Goal: Check status: Check status

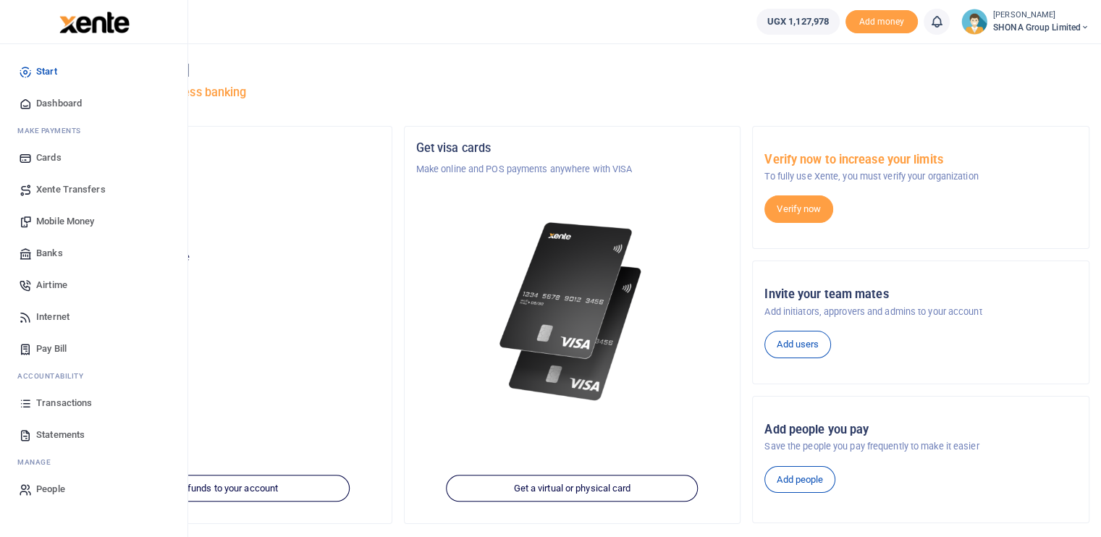
click at [49, 404] on span "Transactions" at bounding box center [64, 403] width 56 height 14
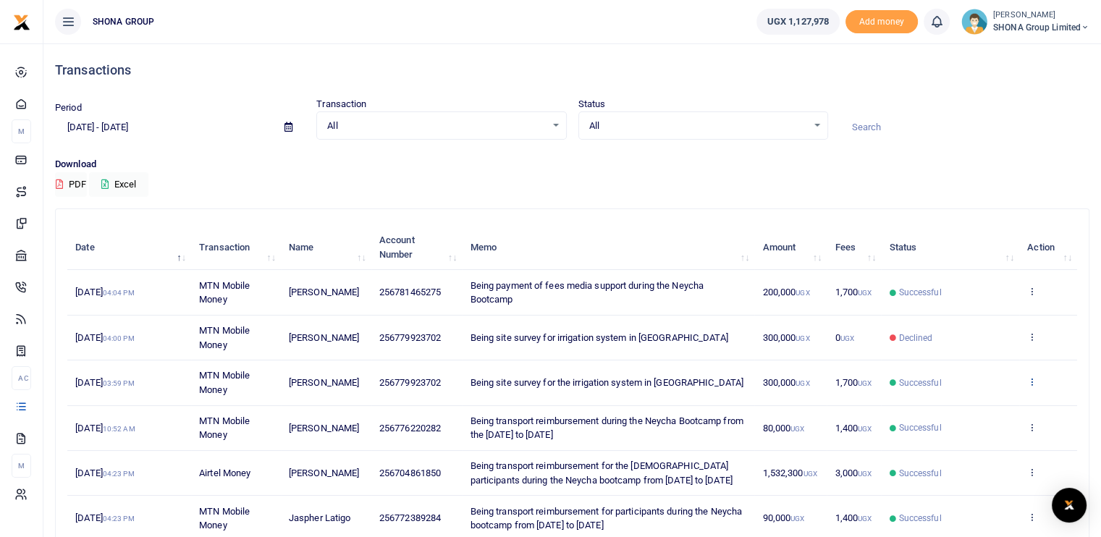
click at [1031, 377] on icon at bounding box center [1031, 381] width 9 height 10
click at [976, 404] on link "View details" at bounding box center [978, 405] width 114 height 20
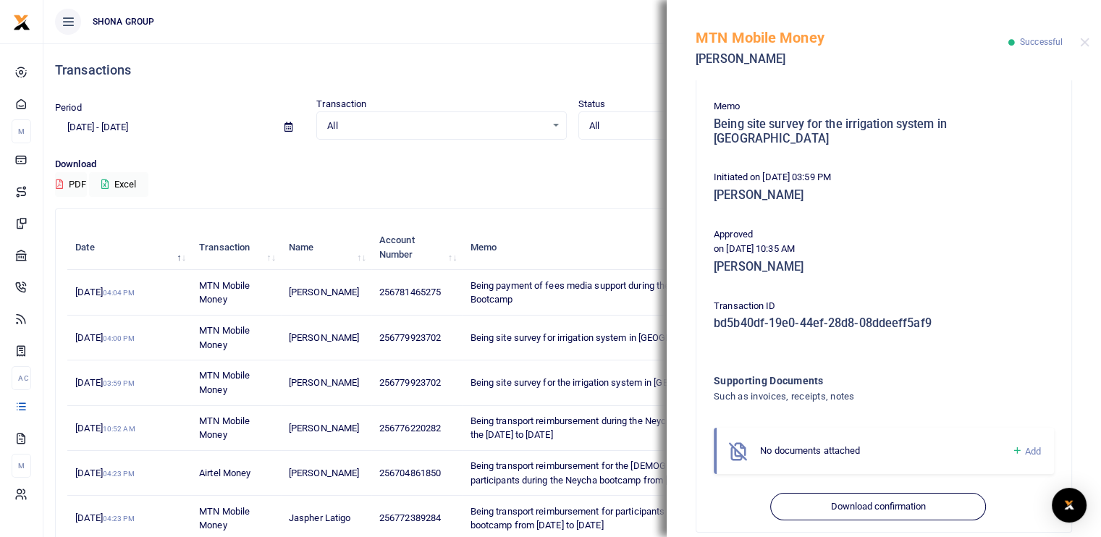
scroll to position [232, 0]
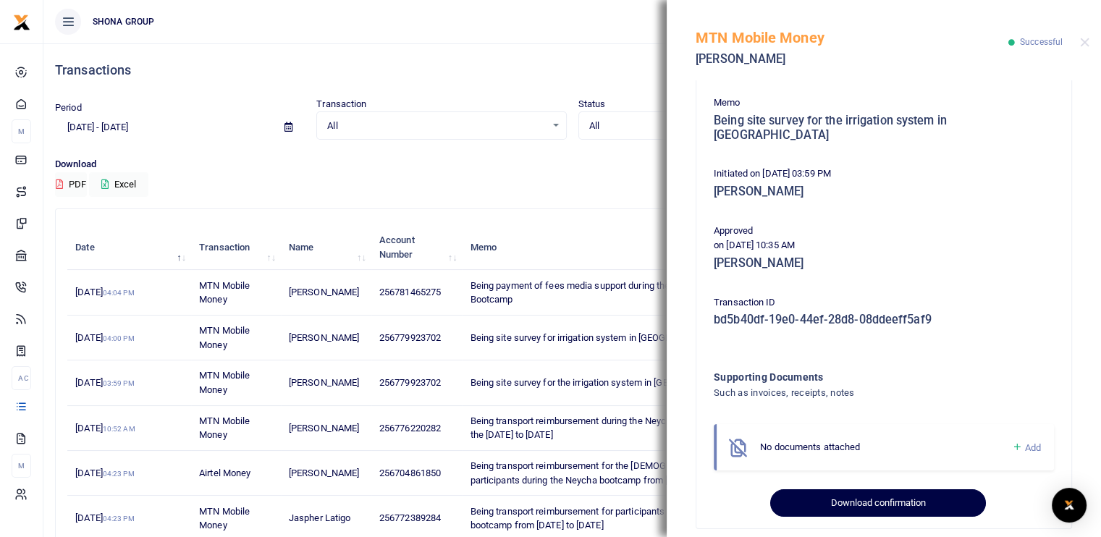
click at [826, 489] on button "Download confirmation" at bounding box center [877, 503] width 215 height 28
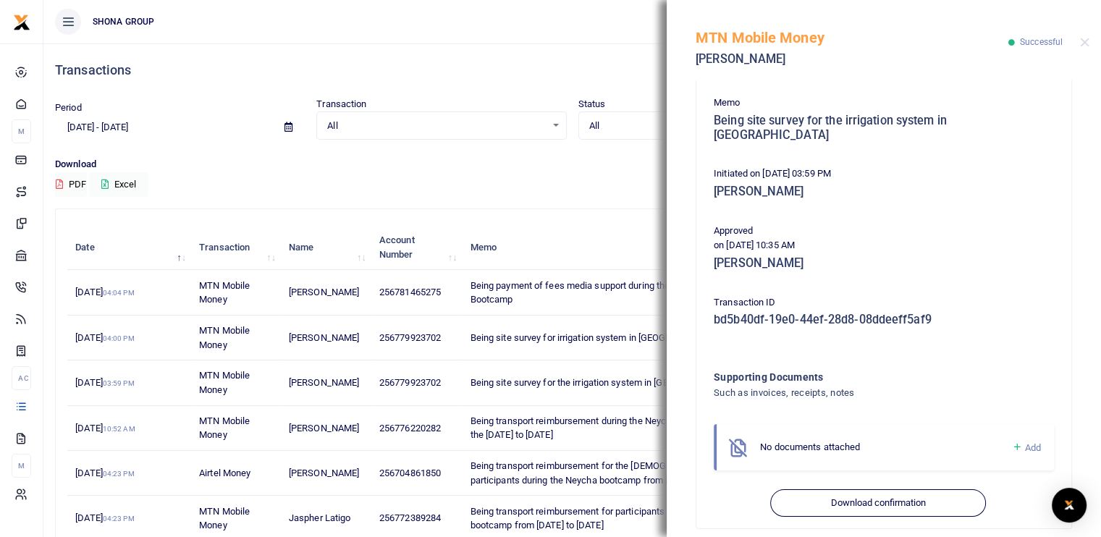
drag, startPoint x: 945, startPoint y: 69, endPoint x: 695, endPoint y: 22, distance: 254.7
click at [945, 69] on div "MTN Mobile Money Pidson Abaho" at bounding box center [851, 43] width 313 height 62
